Goal: Navigation & Orientation: Find specific page/section

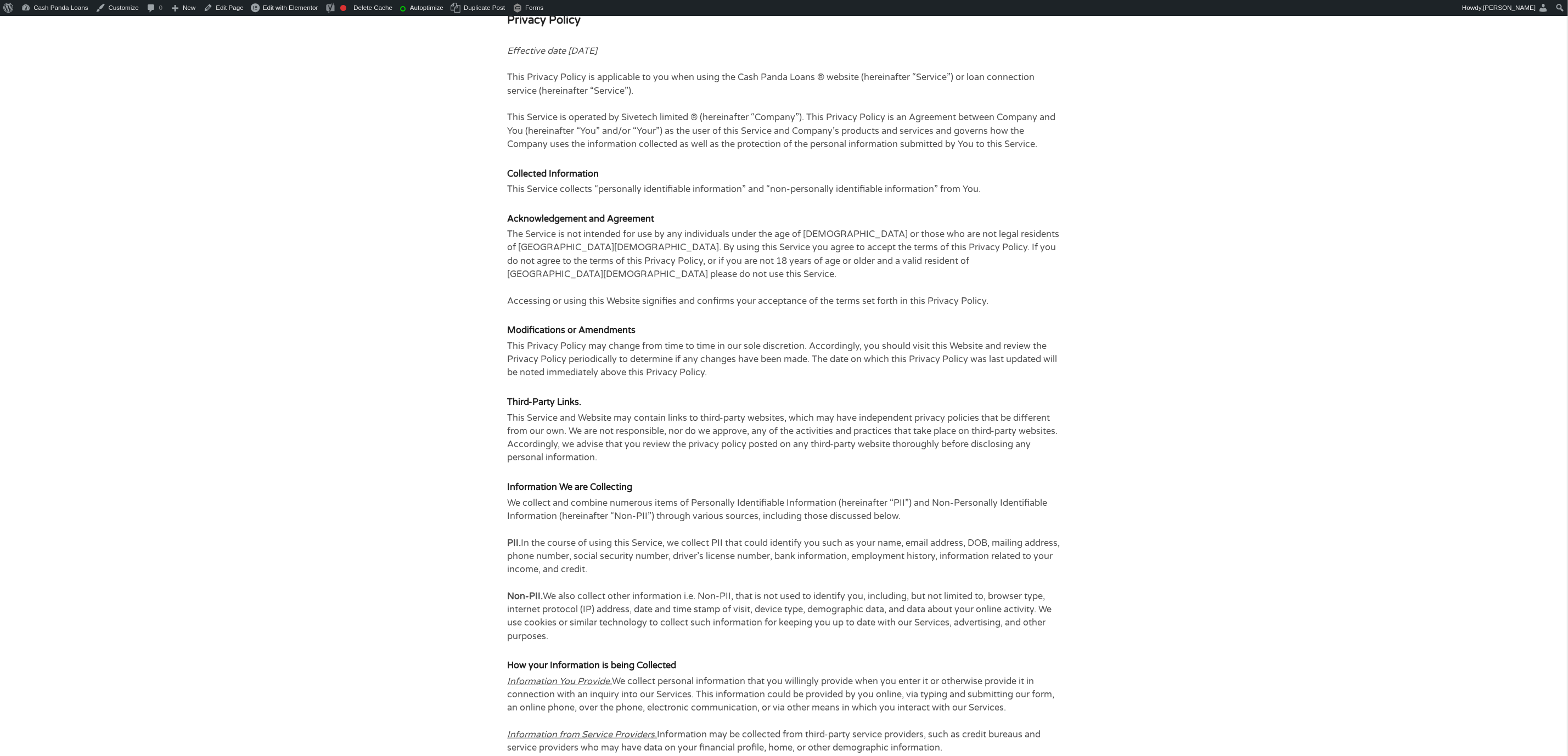
scroll to position [411, 0]
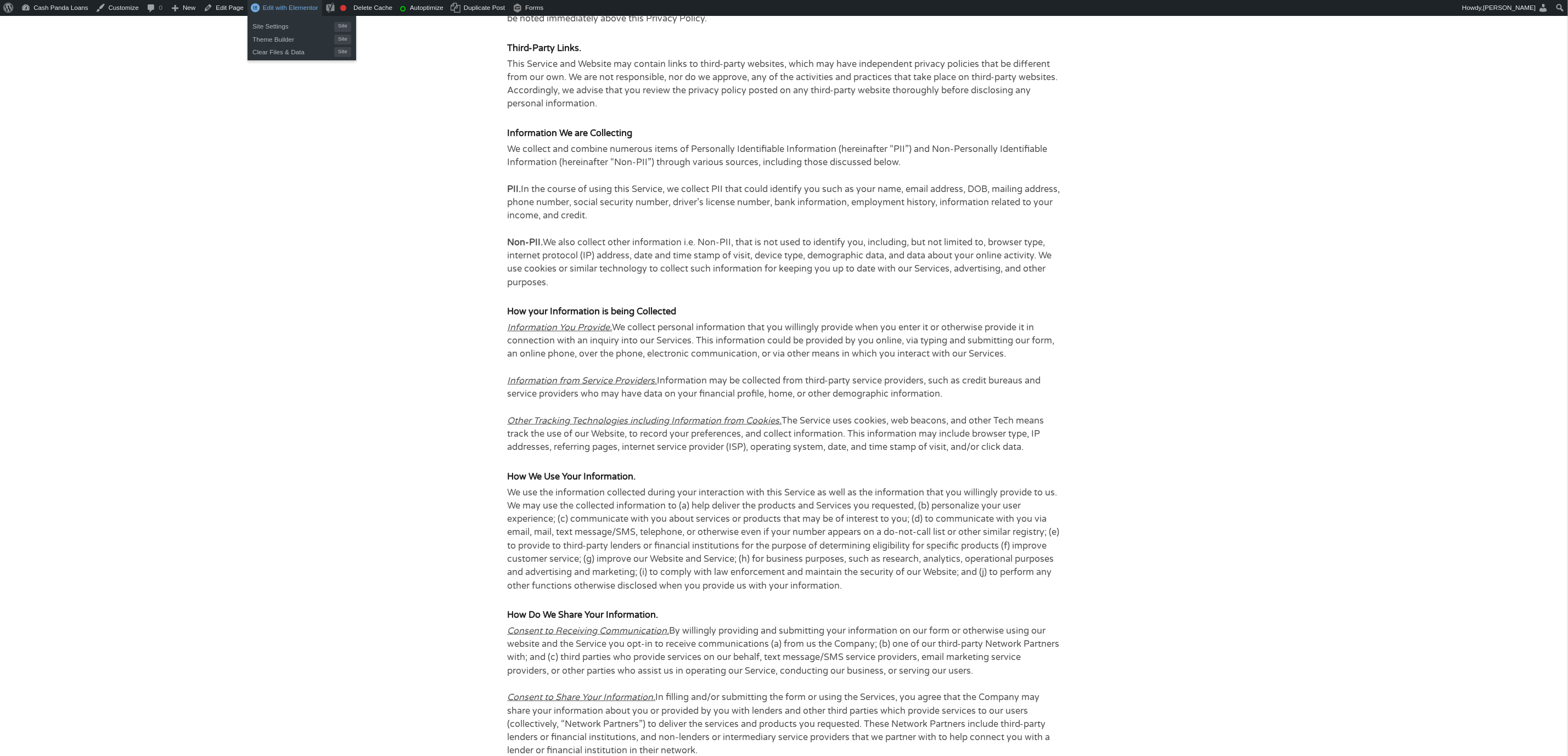
click at [289, 5] on span "Edit with Elementor" at bounding box center [291, 8] width 55 height 7
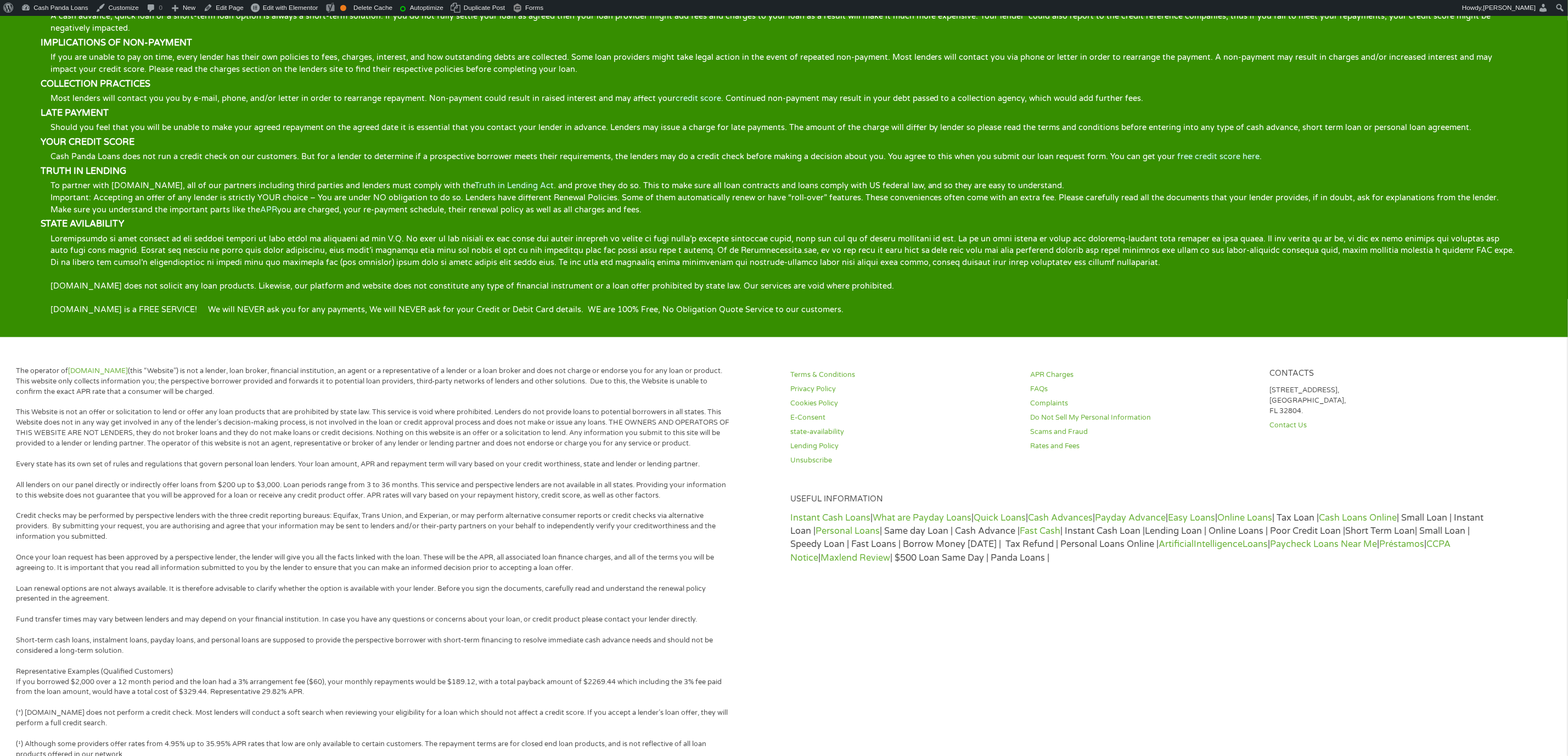
scroll to position [1893, 0]
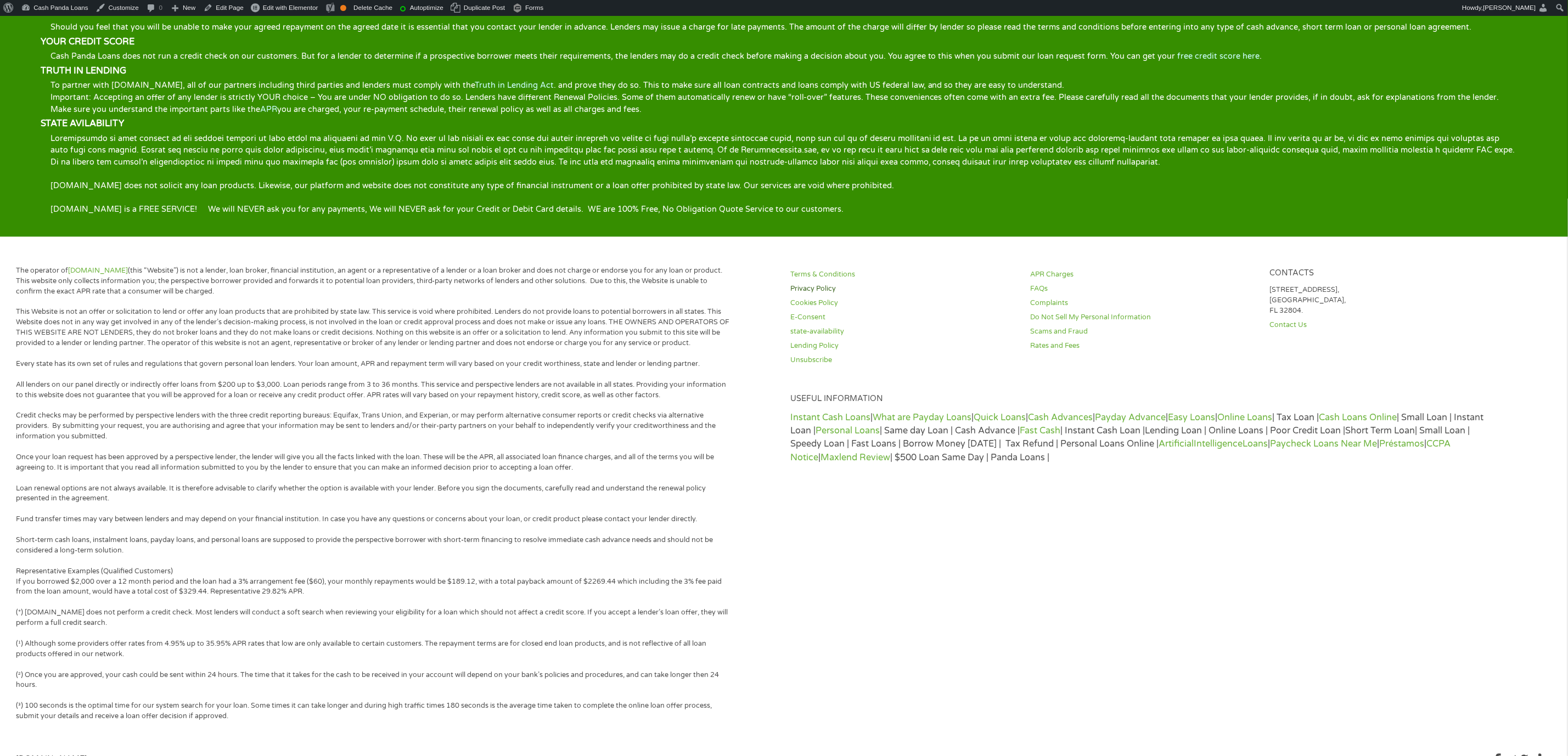
click at [797, 284] on link "Privacy Policy" at bounding box center [903, 289] width 226 height 10
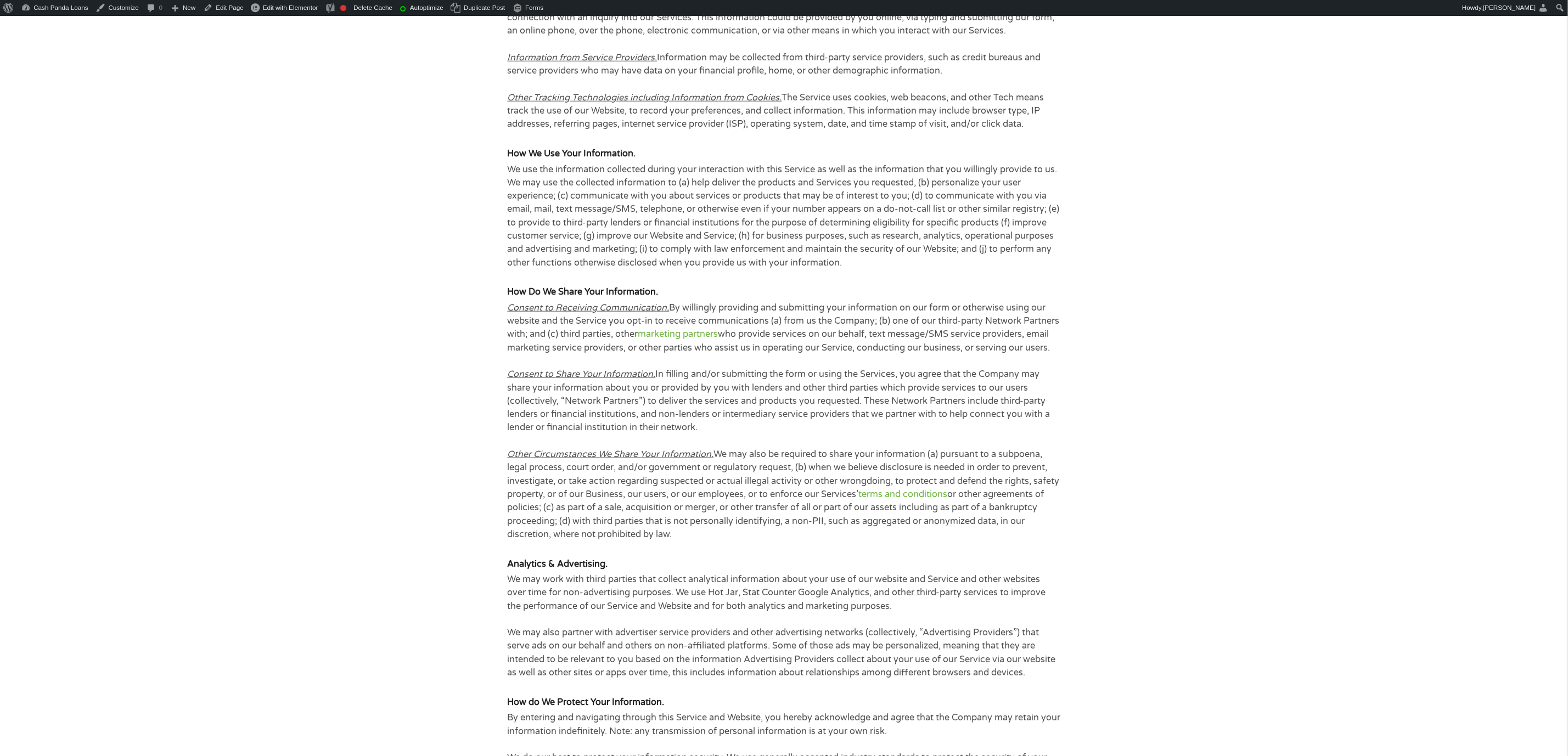
scroll to position [741, 0]
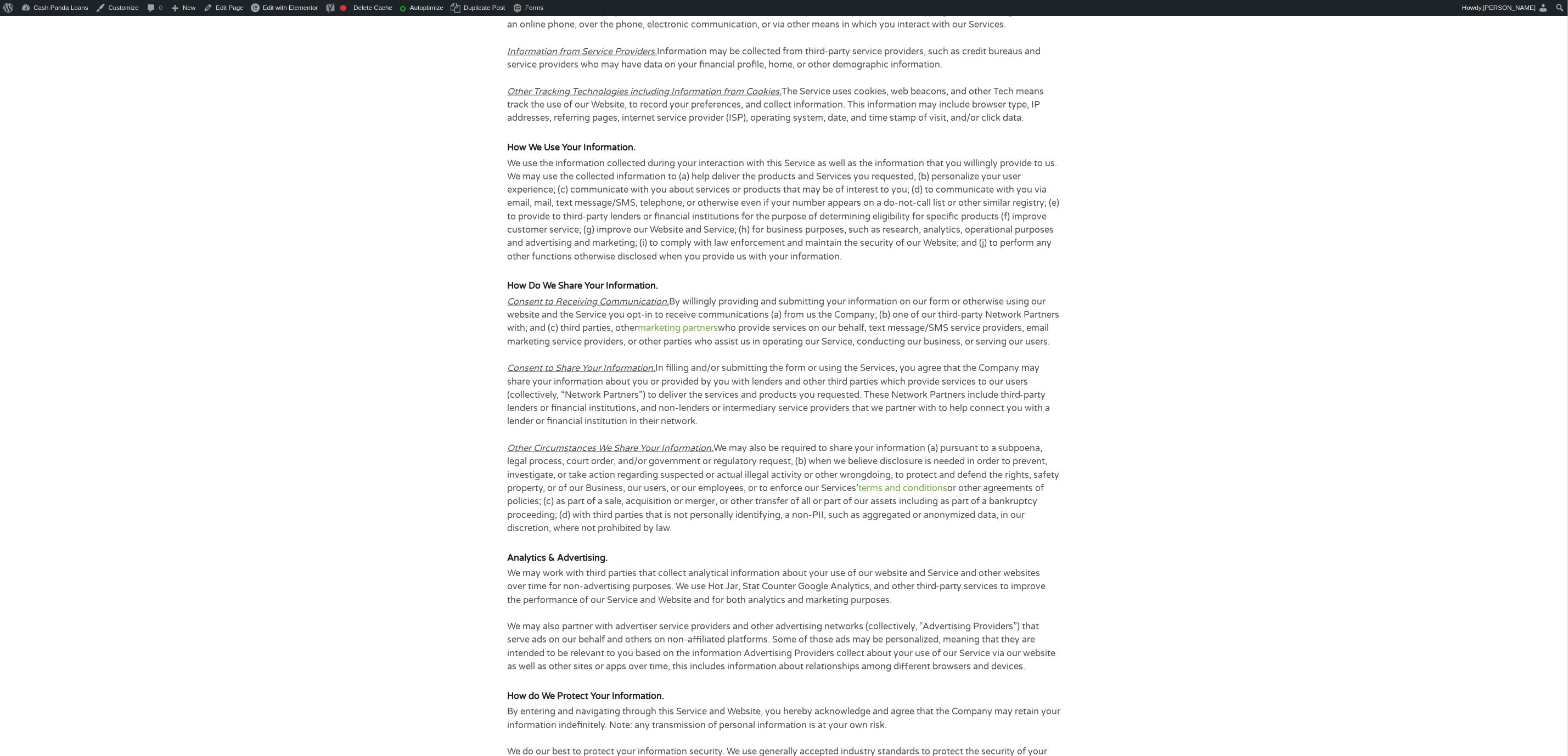
drag, startPoint x: 502, startPoint y: 272, endPoint x: 1072, endPoint y: 332, distance: 573.1
copy div "How Do We Share Your Information. Consent to Receiving Communication. By willin…"
drag, startPoint x: 1362, startPoint y: 165, endPoint x: 1431, endPoint y: 101, distance: 94.1
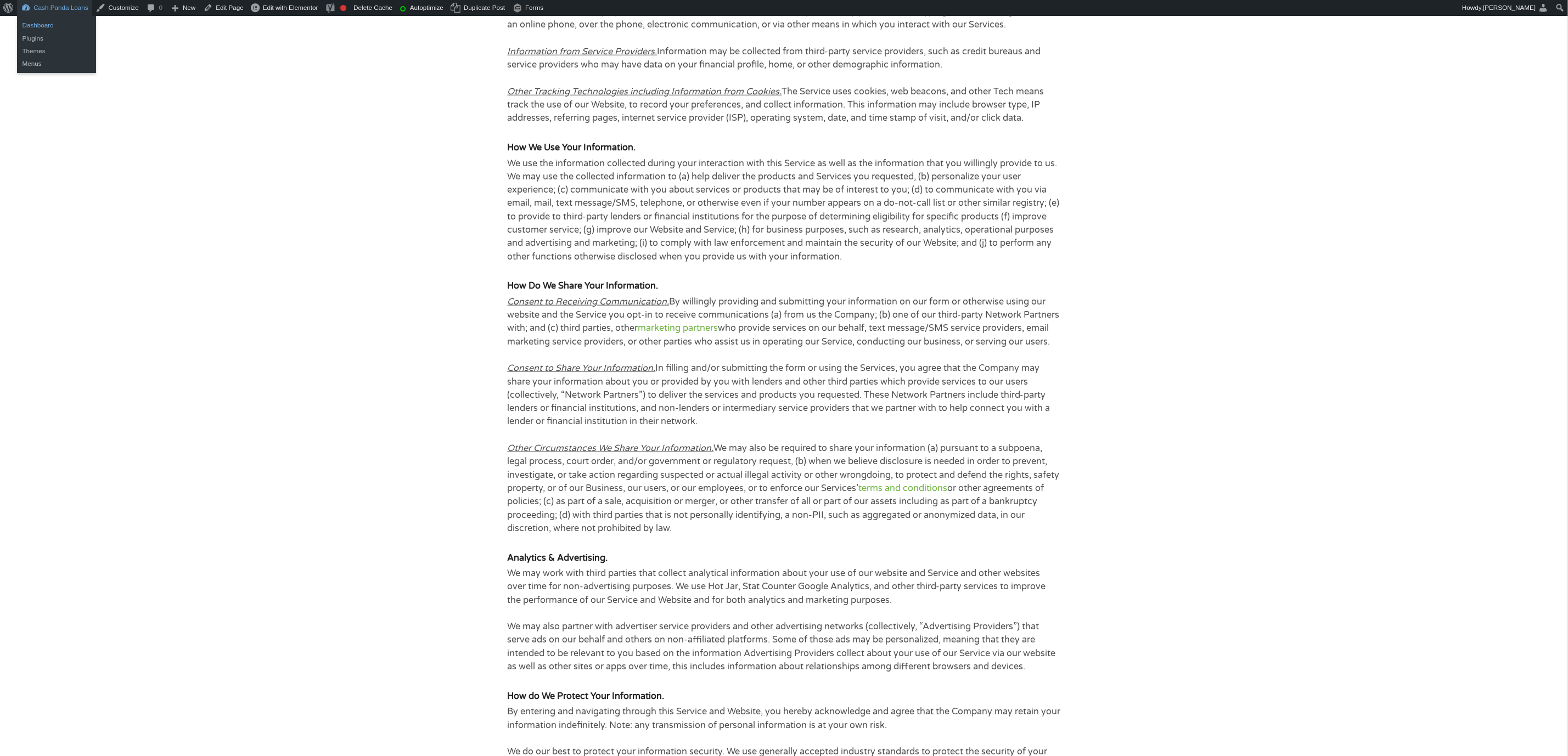
click at [44, 23] on link "Dashboard" at bounding box center [57, 25] width 79 height 12
